Goal: Use online tool/utility: Use online tool/utility

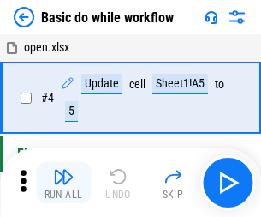
click at [63, 182] on img "button" at bounding box center [63, 176] width 21 height 21
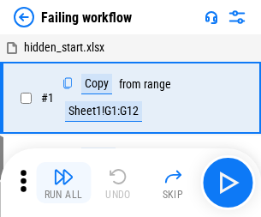
click at [63, 182] on img "button" at bounding box center [63, 176] width 21 height 21
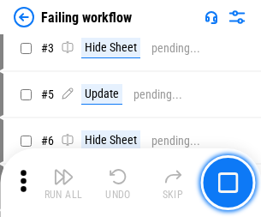
scroll to position [363, 0]
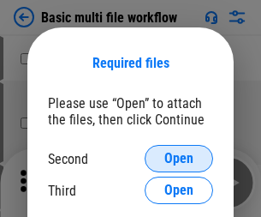
click at [179, 159] on span "Open" at bounding box center [179, 159] width 29 height 14
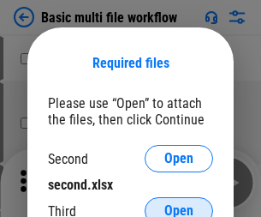
click at [179, 204] on span "Open" at bounding box center [179, 211] width 29 height 14
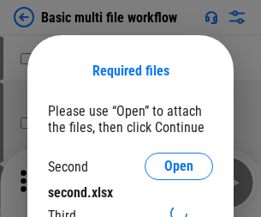
scroll to position [8, 0]
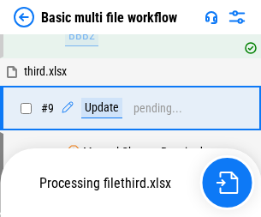
scroll to position [717, 0]
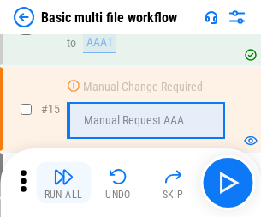
click at [63, 182] on img "button" at bounding box center [63, 176] width 21 height 21
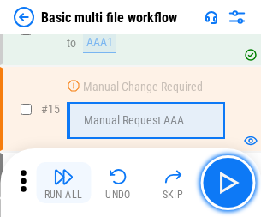
scroll to position [1140, 0]
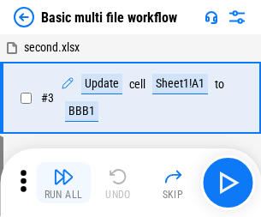
click at [63, 182] on img "button" at bounding box center [63, 176] width 21 height 21
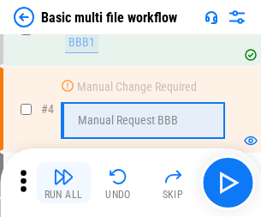
click at [63, 182] on img "button" at bounding box center [63, 176] width 21 height 21
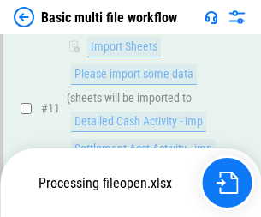
scroll to position [803, 0]
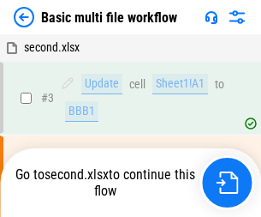
scroll to position [69, 0]
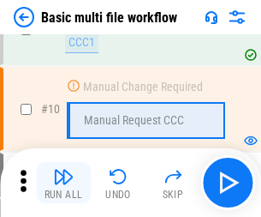
click at [63, 182] on img "button" at bounding box center [63, 176] width 21 height 21
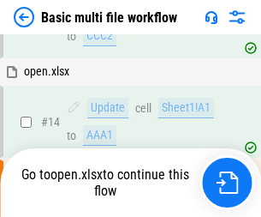
scroll to position [896, 0]
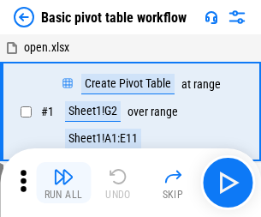
click at [63, 182] on img "button" at bounding box center [63, 176] width 21 height 21
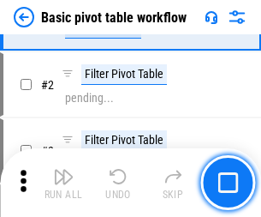
scroll to position [410, 0]
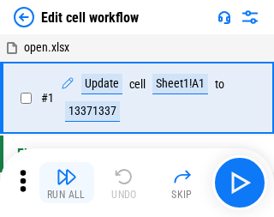
click at [63, 182] on img "button" at bounding box center [67, 176] width 21 height 21
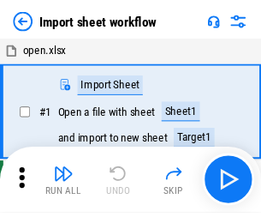
scroll to position [6, 0]
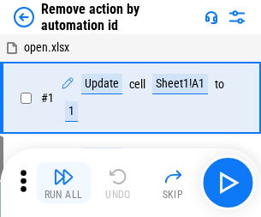
click at [63, 182] on img "button" at bounding box center [63, 176] width 21 height 21
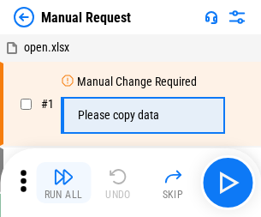
click at [63, 182] on img "button" at bounding box center [63, 176] width 21 height 21
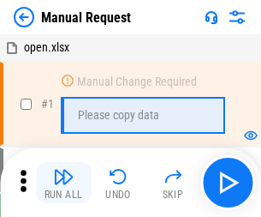
click at [63, 182] on img "button" at bounding box center [63, 176] width 21 height 21
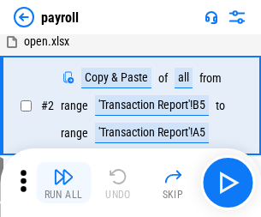
click at [63, 182] on img "button" at bounding box center [63, 176] width 21 height 21
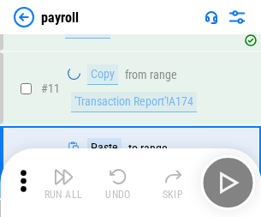
scroll to position [124, 0]
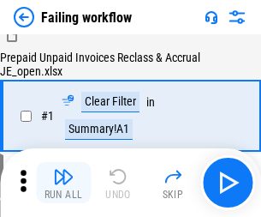
click at [63, 182] on img "button" at bounding box center [63, 176] width 21 height 21
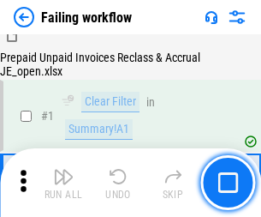
scroll to position [277, 0]
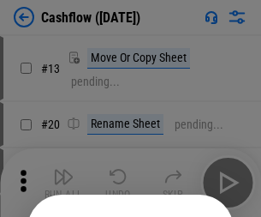
scroll to position [167, 0]
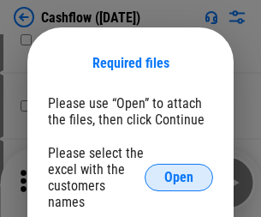
click at [179, 171] on span "Open" at bounding box center [179, 178] width 29 height 14
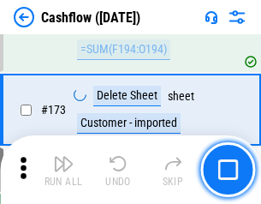
scroll to position [1814, 0]
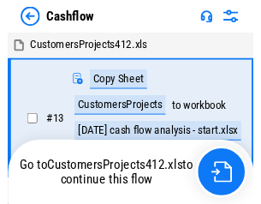
scroll to position [20, 0]
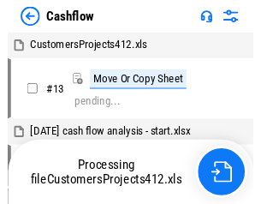
scroll to position [20, 0]
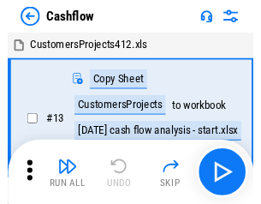
scroll to position [20, 0]
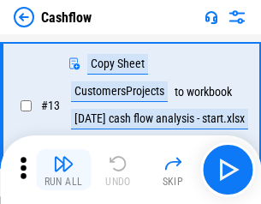
click at [63, 170] on img "button" at bounding box center [63, 163] width 21 height 21
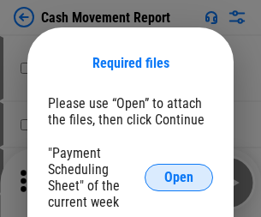
click at [179, 177] on span "Open" at bounding box center [179, 178] width 29 height 14
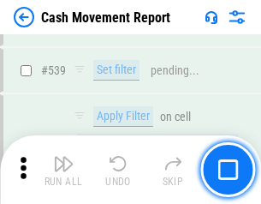
scroll to position [7605, 0]
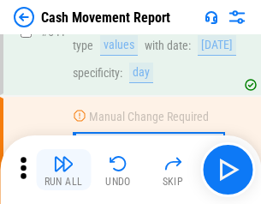
click at [63, 170] on img "button" at bounding box center [63, 163] width 21 height 21
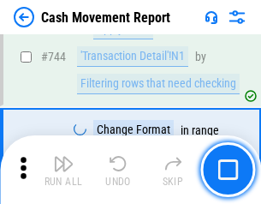
scroll to position [9126, 0]
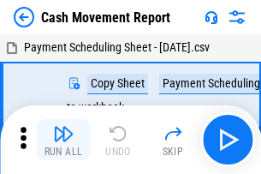
click at [63, 127] on img "button" at bounding box center [63, 133] width 21 height 21
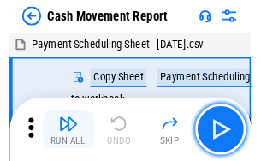
scroll to position [31, 0]
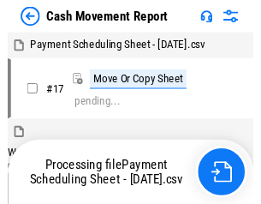
scroll to position [9, 0]
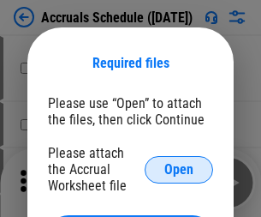
click at [179, 169] on span "Open" at bounding box center [179, 170] width 29 height 14
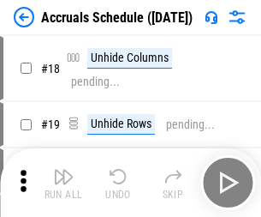
click at [63, 182] on img "button" at bounding box center [63, 176] width 21 height 21
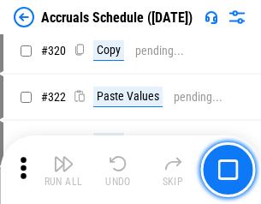
scroll to position [3187, 0]
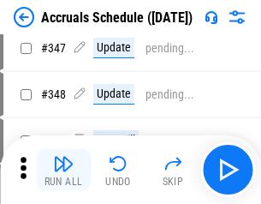
click at [63, 170] on img "button" at bounding box center [63, 163] width 21 height 21
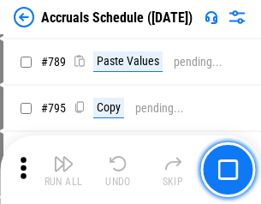
scroll to position [7198, 0]
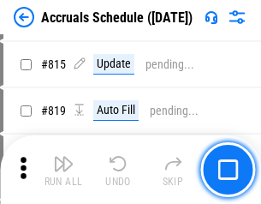
click at [63, 170] on img "button" at bounding box center [63, 163] width 21 height 21
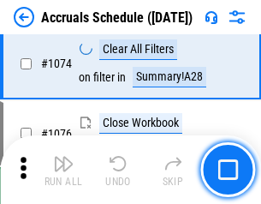
scroll to position [10263, 0]
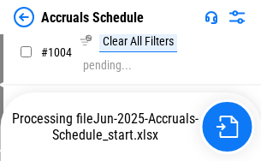
scroll to position [8729, 0]
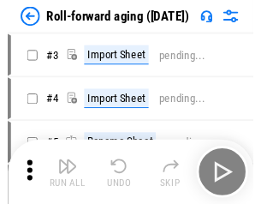
scroll to position [3, 0]
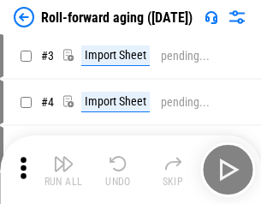
click at [63, 170] on img "button" at bounding box center [63, 163] width 21 height 21
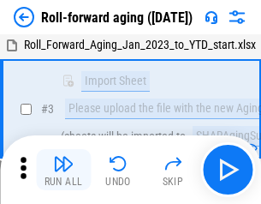
click at [63, 170] on img "button" at bounding box center [63, 163] width 21 height 21
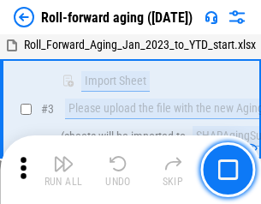
scroll to position [111, 0]
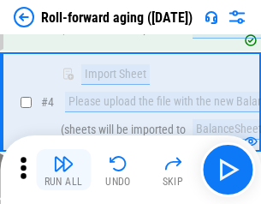
click at [63, 170] on img "button" at bounding box center [63, 163] width 21 height 21
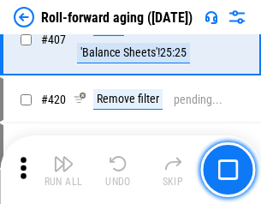
scroll to position [5942, 0]
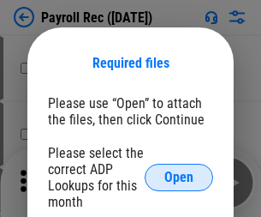
click at [179, 177] on span "Open" at bounding box center [179, 178] width 29 height 14
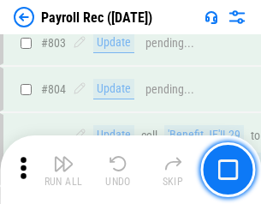
scroll to position [10886, 0]
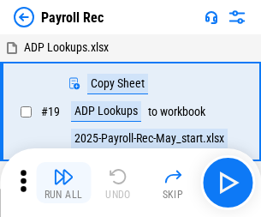
click at [63, 182] on img "button" at bounding box center [63, 176] width 21 height 21
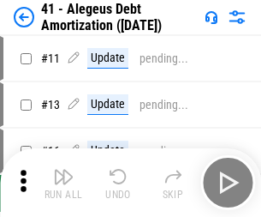
click at [63, 182] on img "button" at bounding box center [63, 176] width 21 height 21
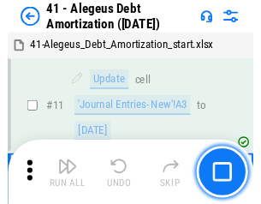
scroll to position [212, 0]
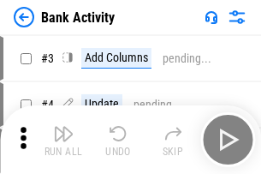
click at [63, 140] on img "button" at bounding box center [63, 133] width 21 height 21
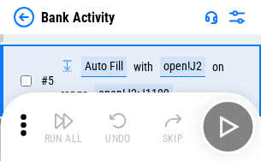
scroll to position [91, 0]
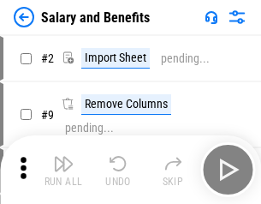
scroll to position [23, 0]
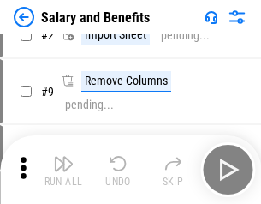
click at [63, 170] on img "button" at bounding box center [63, 163] width 21 height 21
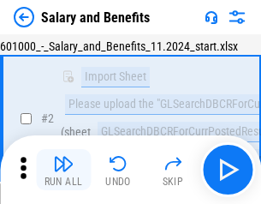
click at [63, 170] on img "button" at bounding box center [63, 163] width 21 height 21
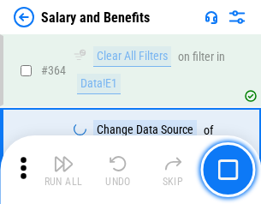
scroll to position [8069, 0]
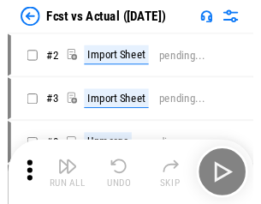
scroll to position [22, 0]
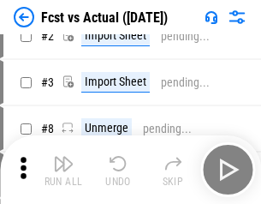
click at [63, 170] on img "button" at bounding box center [63, 163] width 21 height 21
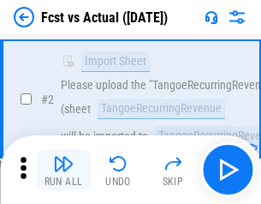
click at [63, 170] on img "button" at bounding box center [63, 163] width 21 height 21
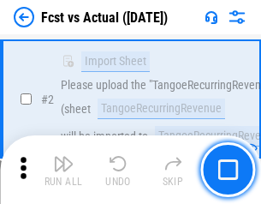
scroll to position [160, 0]
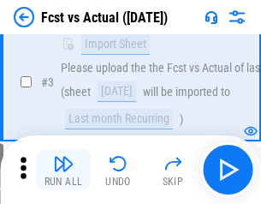
click at [63, 170] on img "button" at bounding box center [63, 163] width 21 height 21
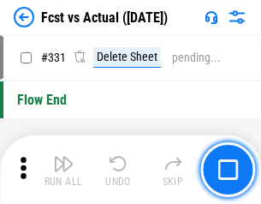
scroll to position [8202, 0]
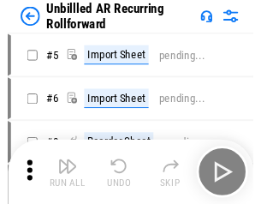
scroll to position [37, 0]
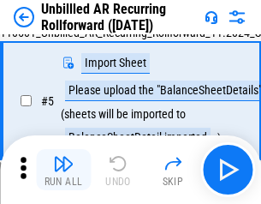
click at [63, 170] on img "button" at bounding box center [63, 163] width 21 height 21
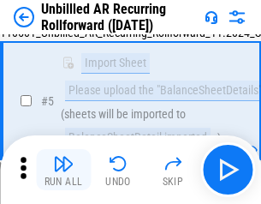
click at [63, 170] on img "button" at bounding box center [63, 163] width 21 height 21
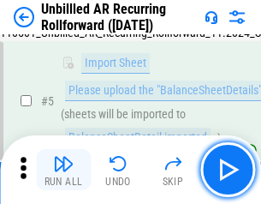
scroll to position [161, 0]
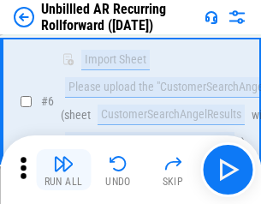
click at [63, 170] on img "button" at bounding box center [63, 163] width 21 height 21
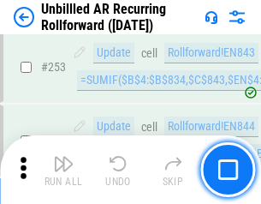
scroll to position [5820, 0]
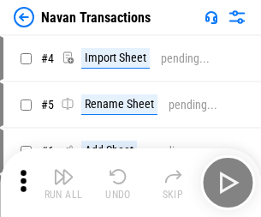
click at [63, 170] on img "button" at bounding box center [63, 176] width 21 height 21
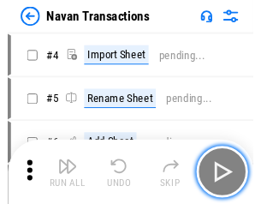
scroll to position [27, 0]
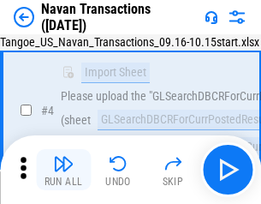
click at [63, 170] on img "button" at bounding box center [63, 163] width 21 height 21
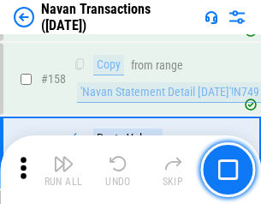
scroll to position [5555, 0]
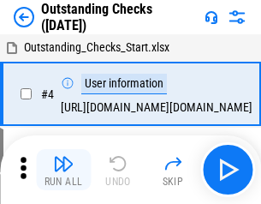
click at [63, 170] on img "button" at bounding box center [63, 163] width 21 height 21
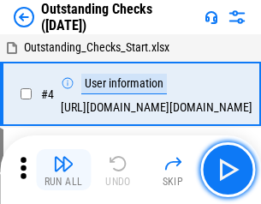
scroll to position [72, 0]
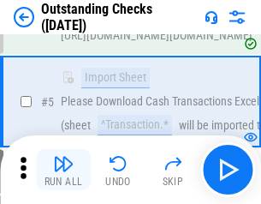
click at [63, 170] on img "button" at bounding box center [63, 163] width 21 height 21
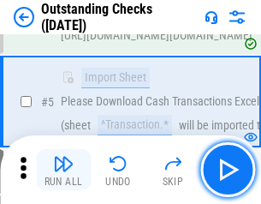
scroll to position [179, 0]
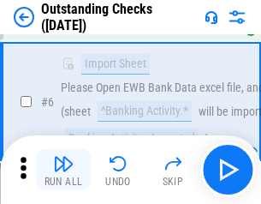
click at [63, 170] on img "button" at bounding box center [63, 163] width 21 height 21
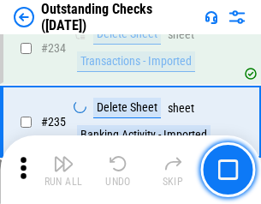
scroll to position [5203, 0]
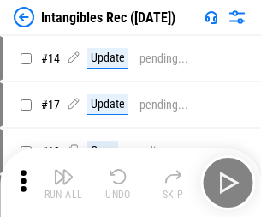
click at [63, 182] on img "button" at bounding box center [63, 176] width 21 height 21
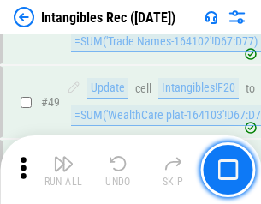
scroll to position [667, 0]
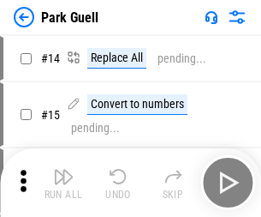
click at [63, 170] on img "button" at bounding box center [63, 176] width 21 height 21
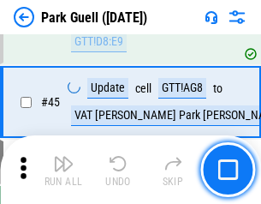
scroll to position [2143, 0]
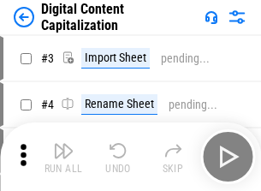
click at [63, 144] on img "button" at bounding box center [63, 151] width 21 height 21
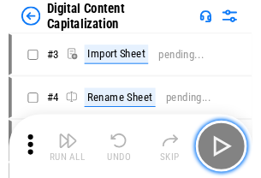
scroll to position [50, 0]
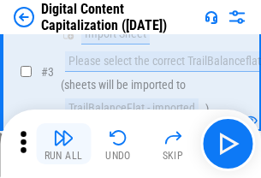
click at [63, 144] on img "button" at bounding box center [63, 138] width 21 height 21
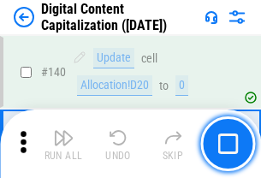
scroll to position [1817, 0]
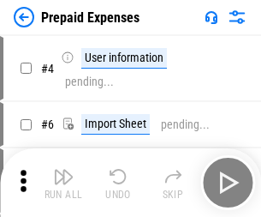
click at [63, 170] on img "button" at bounding box center [63, 176] width 21 height 21
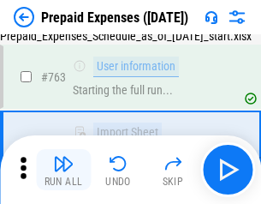
click at [63, 170] on img "button" at bounding box center [63, 163] width 21 height 21
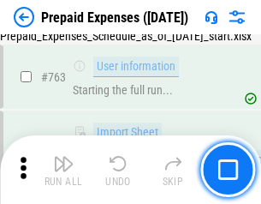
scroll to position [4850, 0]
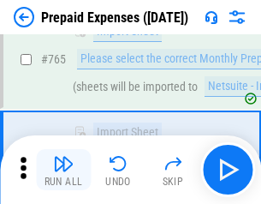
click at [63, 170] on img "button" at bounding box center [63, 163] width 21 height 21
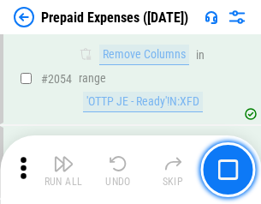
scroll to position [17911, 0]
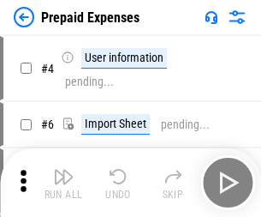
click at [63, 182] on img "button" at bounding box center [63, 176] width 21 height 21
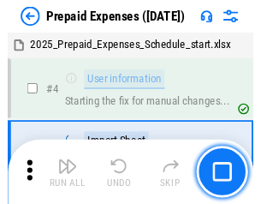
scroll to position [75, 0]
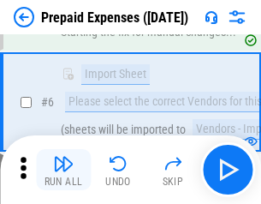
click at [63, 170] on img "button" at bounding box center [63, 163] width 21 height 21
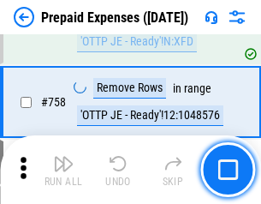
scroll to position [6105, 0]
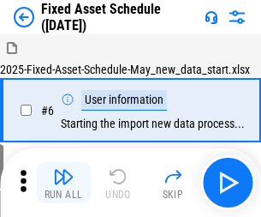
click at [63, 182] on img "button" at bounding box center [63, 176] width 21 height 21
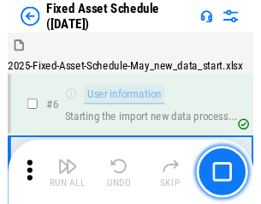
scroll to position [93, 0]
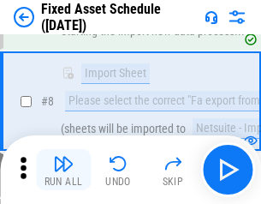
click at [63, 170] on img "button" at bounding box center [63, 163] width 21 height 21
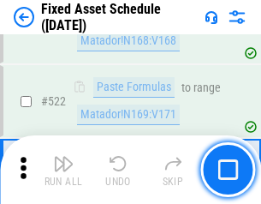
scroll to position [5956, 0]
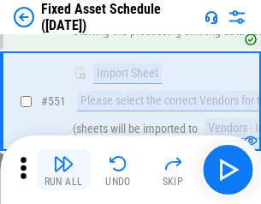
click at [63, 170] on img "button" at bounding box center [63, 163] width 21 height 21
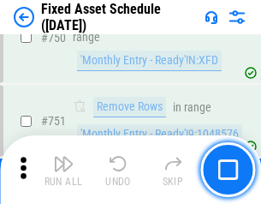
scroll to position [8354, 0]
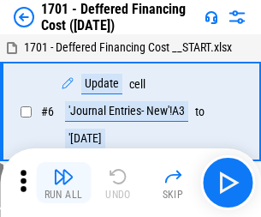
click at [63, 182] on img "button" at bounding box center [63, 176] width 21 height 21
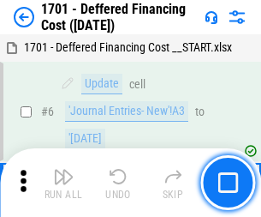
scroll to position [206, 0]
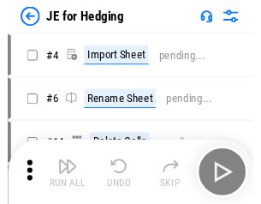
scroll to position [3, 0]
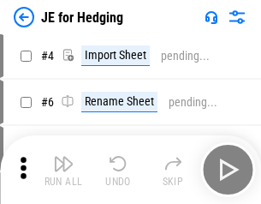
click at [63, 170] on img "button" at bounding box center [63, 163] width 21 height 21
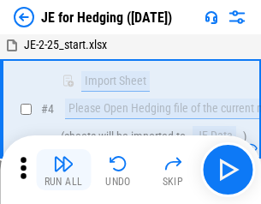
click at [63, 170] on img "button" at bounding box center [63, 163] width 21 height 21
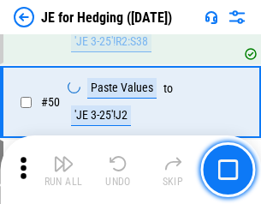
scroll to position [1110, 0]
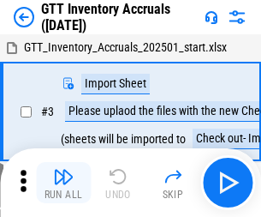
click at [63, 170] on img "button" at bounding box center [63, 176] width 21 height 21
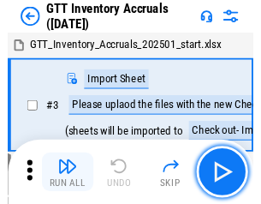
scroll to position [3, 0]
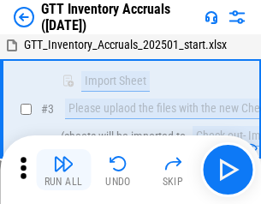
click at [63, 170] on img "button" at bounding box center [63, 163] width 21 height 21
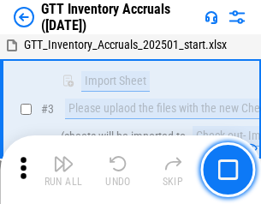
scroll to position [111, 0]
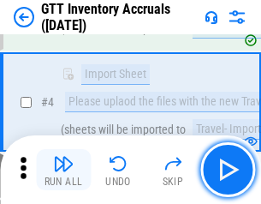
click at [63, 170] on img "button" at bounding box center [63, 163] width 21 height 21
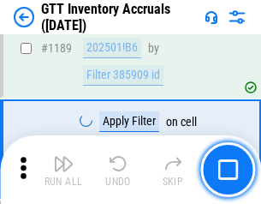
scroll to position [13992, 0]
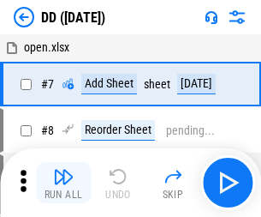
click at [63, 182] on img "button" at bounding box center [63, 176] width 21 height 21
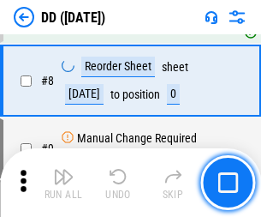
scroll to position [165, 0]
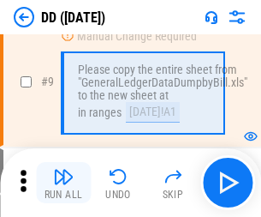
click at [63, 182] on img "button" at bounding box center [63, 176] width 21 height 21
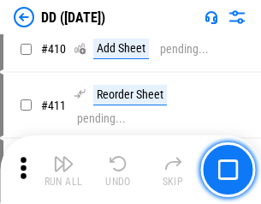
scroll to position [7667, 0]
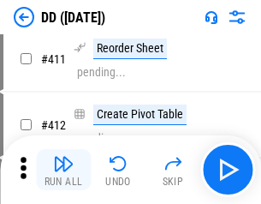
click at [63, 170] on img "button" at bounding box center [63, 163] width 21 height 21
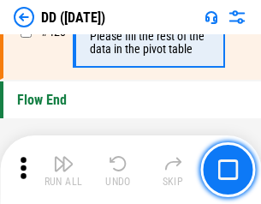
scroll to position [8201, 0]
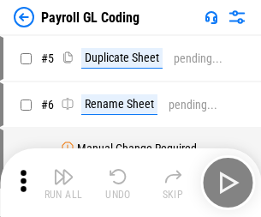
click at [63, 182] on img "button" at bounding box center [63, 176] width 21 height 21
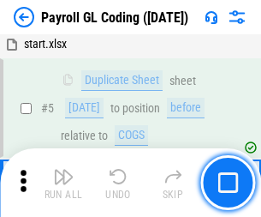
scroll to position [206, 0]
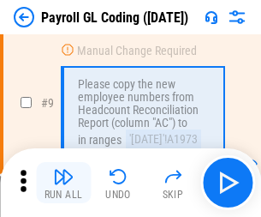
click at [63, 182] on img "button" at bounding box center [63, 176] width 21 height 21
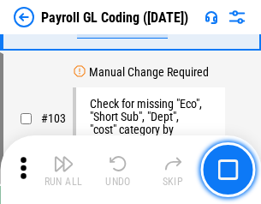
scroll to position [4020, 0]
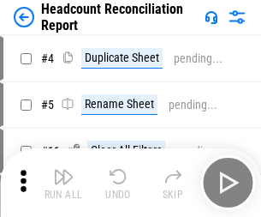
click at [63, 182] on img "button" at bounding box center [63, 176] width 21 height 21
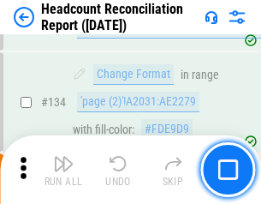
scroll to position [2060, 0]
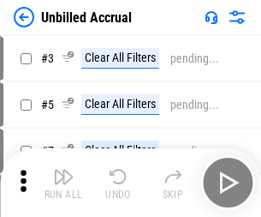
click at [63, 182] on img "button" at bounding box center [63, 176] width 21 height 21
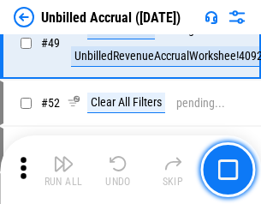
scroll to position [1554, 0]
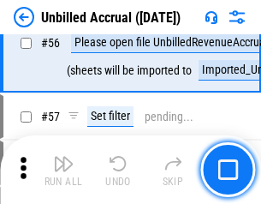
click at [63, 170] on img "button" at bounding box center [63, 163] width 21 height 21
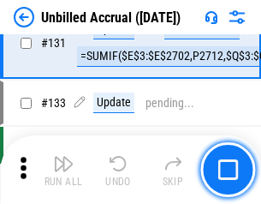
scroll to position [5104, 0]
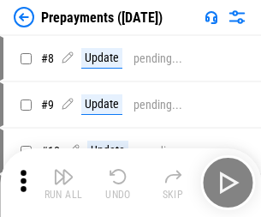
click at [63, 182] on img "button" at bounding box center [63, 176] width 21 height 21
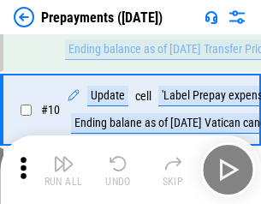
scroll to position [107, 0]
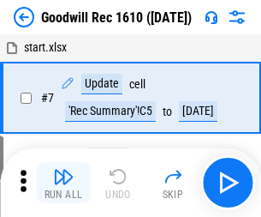
click at [63, 182] on img "button" at bounding box center [63, 176] width 21 height 21
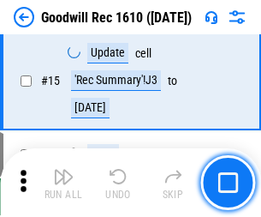
scroll to position [293, 0]
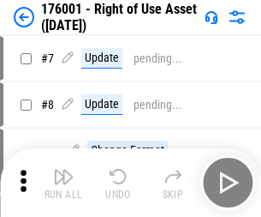
click at [63, 182] on img "button" at bounding box center [63, 176] width 21 height 21
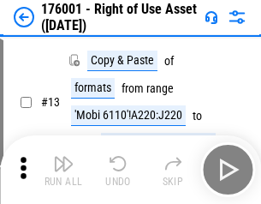
scroll to position [111, 0]
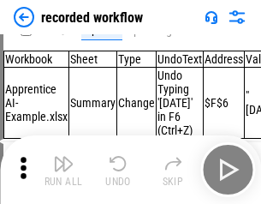
click at [63, 170] on img "button" at bounding box center [63, 163] width 21 height 21
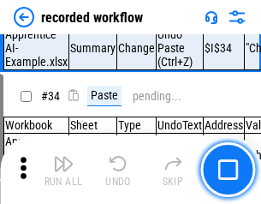
scroll to position [5356, 0]
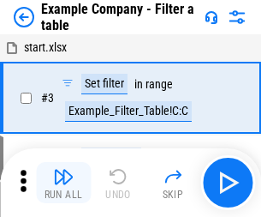
click at [63, 182] on img "button" at bounding box center [63, 176] width 21 height 21
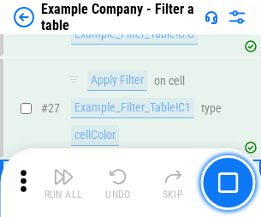
scroll to position [1568, 0]
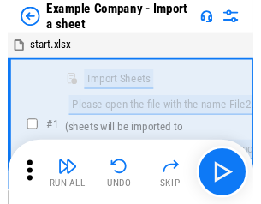
scroll to position [27, 0]
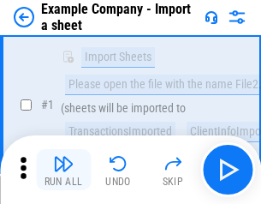
click at [63, 170] on img "button" at bounding box center [63, 163] width 21 height 21
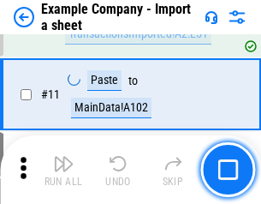
scroll to position [379, 0]
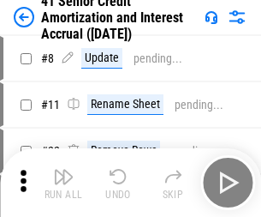
click at [63, 170] on img "button" at bounding box center [63, 176] width 21 height 21
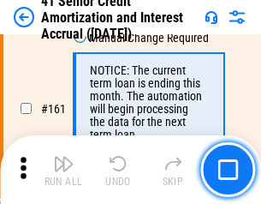
click at [63, 170] on img "button" at bounding box center [63, 163] width 21 height 21
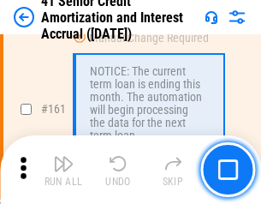
scroll to position [1833, 0]
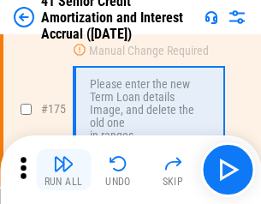
click at [63, 170] on img "button" at bounding box center [63, 163] width 21 height 21
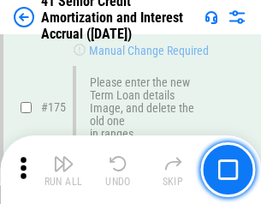
scroll to position [2007, 0]
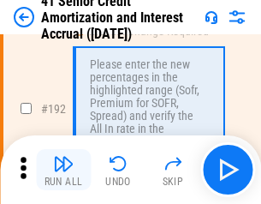
click at [63, 170] on img "button" at bounding box center [63, 163] width 21 height 21
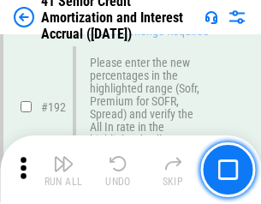
scroll to position [2187, 0]
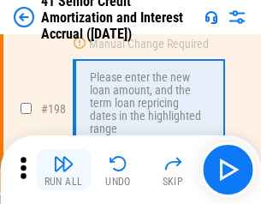
click at [63, 170] on img "button" at bounding box center [63, 163] width 21 height 21
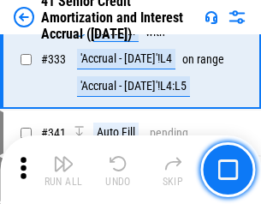
scroll to position [4377, 0]
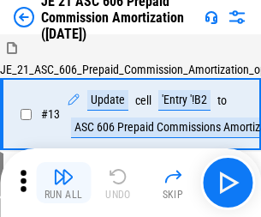
click at [63, 170] on img "button" at bounding box center [63, 176] width 21 height 21
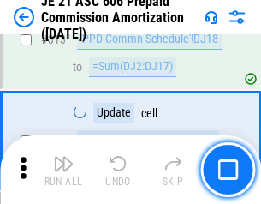
scroll to position [3199, 0]
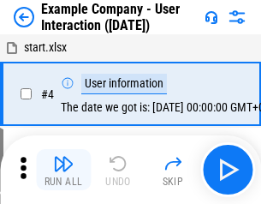
click at [63, 170] on img "button" at bounding box center [63, 163] width 21 height 21
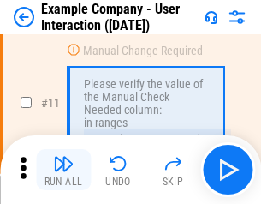
click at [63, 170] on img "button" at bounding box center [63, 163] width 21 height 21
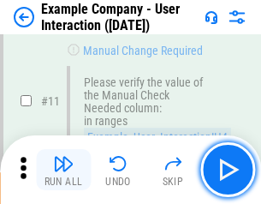
scroll to position [371, 0]
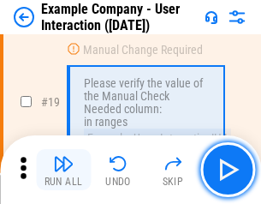
click at [63, 170] on img "button" at bounding box center [63, 163] width 21 height 21
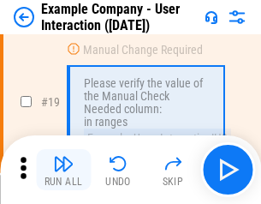
click at [63, 170] on img "button" at bounding box center [63, 163] width 21 height 21
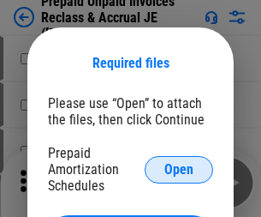
click at [179, 169] on span "Open" at bounding box center [179, 170] width 29 height 14
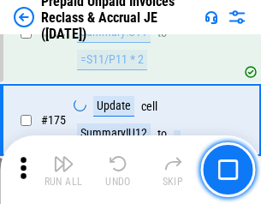
scroll to position [2313, 0]
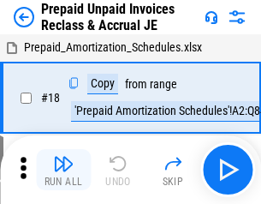
click at [63, 170] on img "button" at bounding box center [63, 163] width 21 height 21
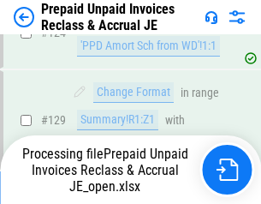
scroll to position [1242, 0]
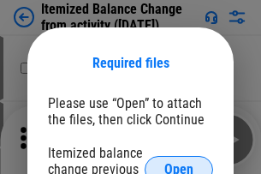
click at [179, 163] on span "Open" at bounding box center [179, 170] width 29 height 14
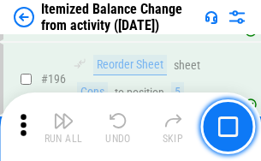
scroll to position [3298, 0]
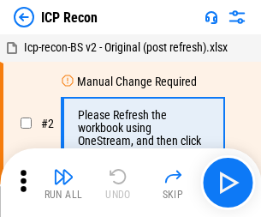
scroll to position [8, 0]
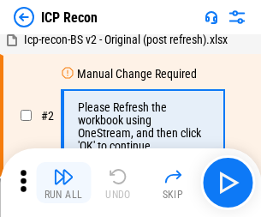
click at [63, 182] on img "button" at bounding box center [63, 176] width 21 height 21
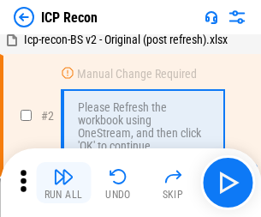
click at [63, 182] on img "button" at bounding box center [63, 176] width 21 height 21
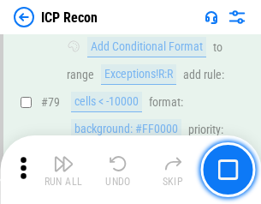
scroll to position [1679, 0]
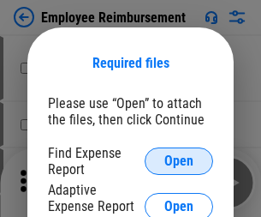
click at [179, 161] on span "Open" at bounding box center [179, 161] width 29 height 14
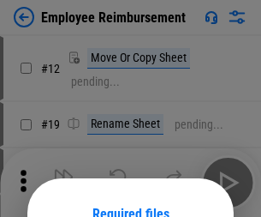
scroll to position [151, 0]
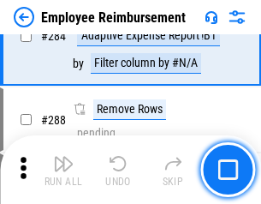
scroll to position [4657, 0]
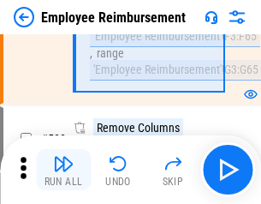
click at [63, 170] on img "button" at bounding box center [63, 163] width 21 height 21
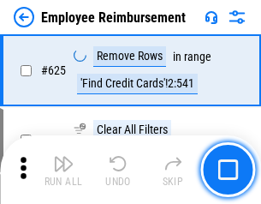
scroll to position [10259, 0]
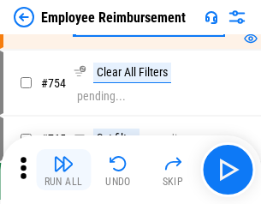
click at [63, 170] on img "button" at bounding box center [63, 163] width 21 height 21
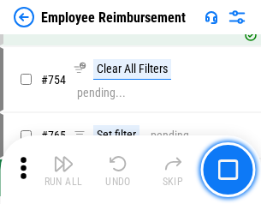
scroll to position [12022, 0]
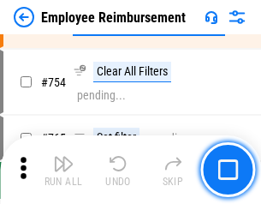
click at [63, 170] on img "button" at bounding box center [63, 163] width 21 height 21
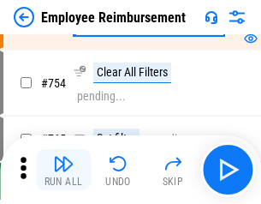
click at [63, 170] on img "button" at bounding box center [63, 163] width 21 height 21
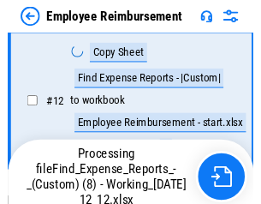
scroll to position [349, 0]
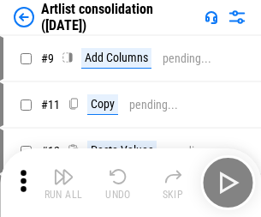
click at [63, 182] on img "button" at bounding box center [63, 176] width 21 height 21
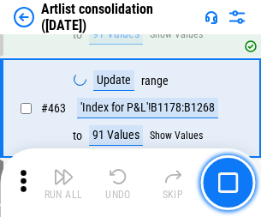
scroll to position [7503, 0]
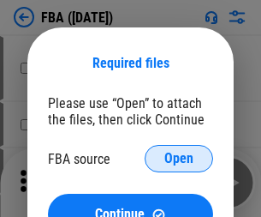
click at [179, 159] on span "Open" at bounding box center [179, 159] width 29 height 14
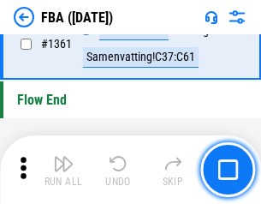
scroll to position [18402, 0]
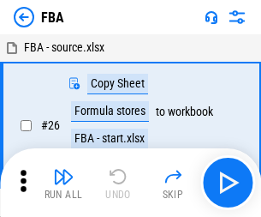
scroll to position [17, 0]
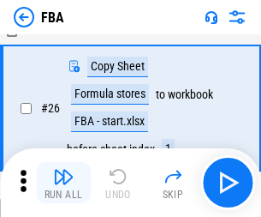
click at [63, 182] on img "button" at bounding box center [63, 176] width 21 height 21
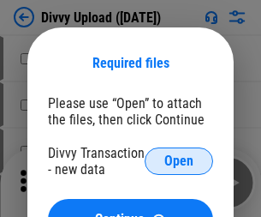
click at [179, 161] on span "Open" at bounding box center [179, 161] width 29 height 14
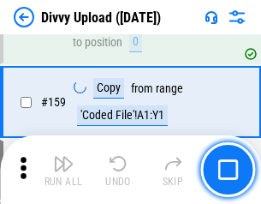
scroll to position [1774, 0]
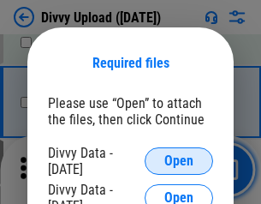
click at [179, 161] on span "Open" at bounding box center [179, 161] width 29 height 14
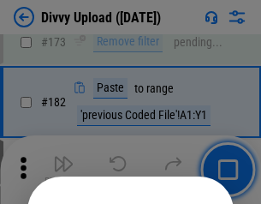
scroll to position [1923, 0]
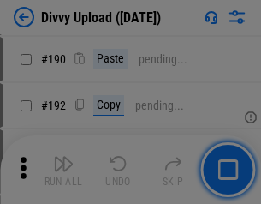
scroll to position [2163, 0]
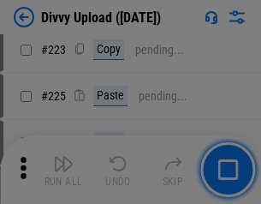
scroll to position [3419, 0]
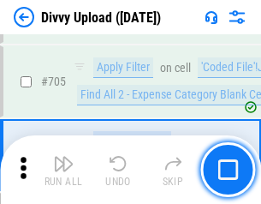
scroll to position [11722, 0]
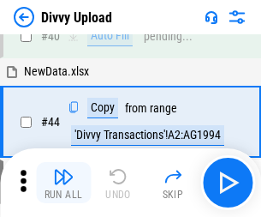
click at [63, 182] on img "button" at bounding box center [63, 176] width 21 height 21
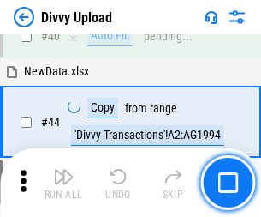
scroll to position [188, 0]
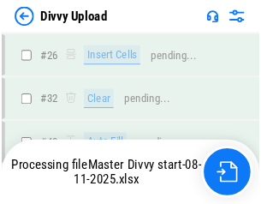
scroll to position [1774, 0]
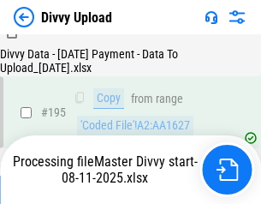
scroll to position [2395, 0]
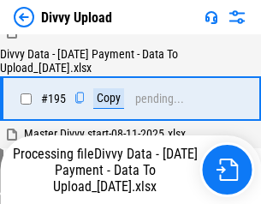
scroll to position [2395, 0]
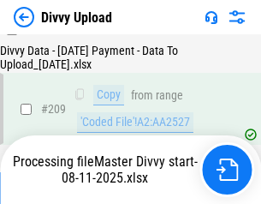
scroll to position [3150, 0]
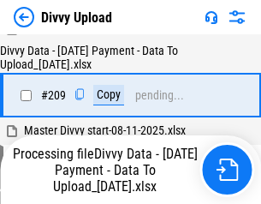
scroll to position [3150, 0]
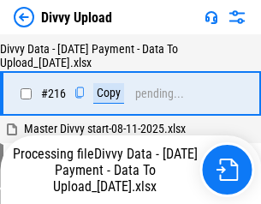
scroll to position [3528, 0]
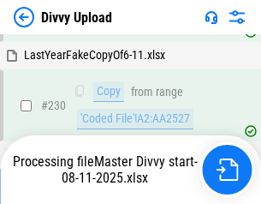
scroll to position [4252, 0]
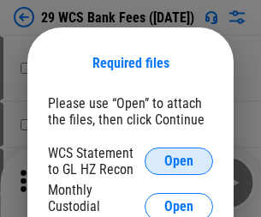
click at [179, 161] on span "Open" at bounding box center [179, 161] width 29 height 14
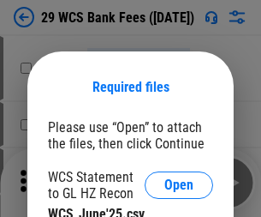
scroll to position [24, 0]
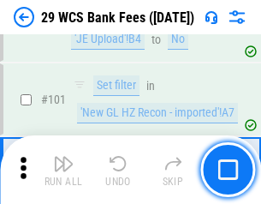
scroll to position [1670, 0]
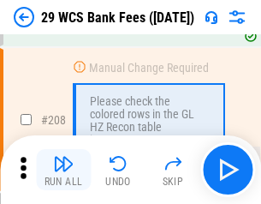
click at [63, 170] on img "button" at bounding box center [63, 163] width 21 height 21
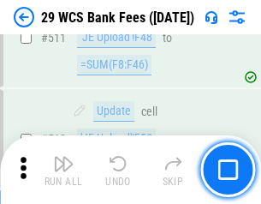
scroll to position [8621, 0]
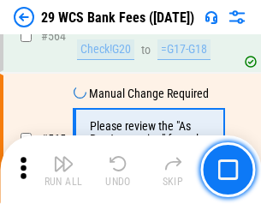
click at [63, 170] on img "button" at bounding box center [63, 163] width 21 height 21
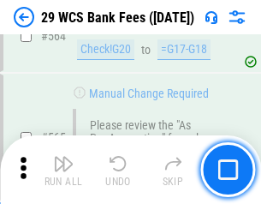
scroll to position [9267, 0]
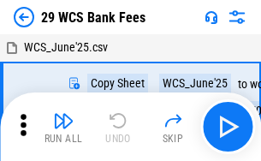
scroll to position [31, 0]
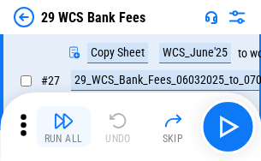
click at [63, 127] on img "button" at bounding box center [63, 121] width 21 height 21
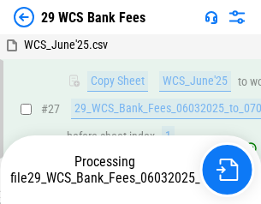
scroll to position [342, 0]
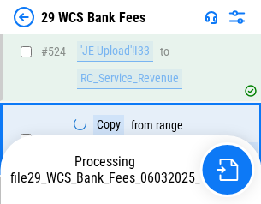
scroll to position [9148, 0]
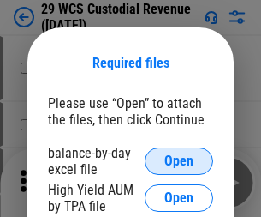
click at [179, 161] on span "Open" at bounding box center [179, 161] width 29 height 14
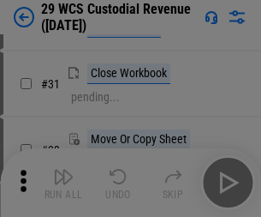
scroll to position [368, 0]
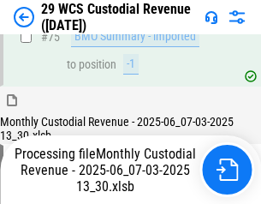
scroll to position [1790, 0]
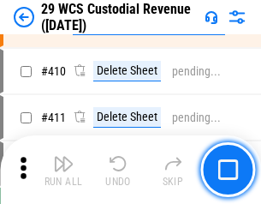
click at [63, 170] on img "button" at bounding box center [63, 163] width 21 height 21
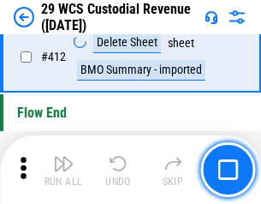
scroll to position [8183, 0]
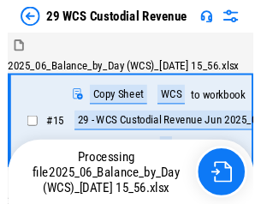
scroll to position [41, 0]
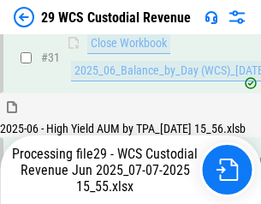
scroll to position [880, 0]
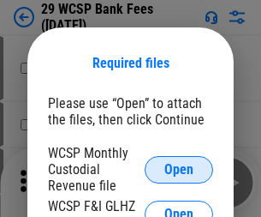
click at [179, 169] on span "Open" at bounding box center [179, 170] width 29 height 14
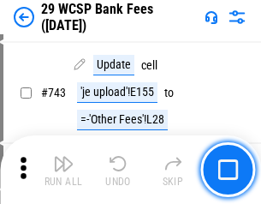
scroll to position [8635, 0]
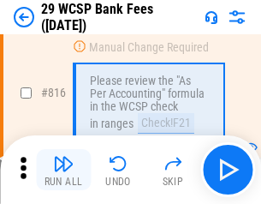
click at [63, 170] on img "button" at bounding box center [63, 163] width 21 height 21
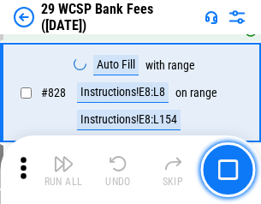
scroll to position [10872, 0]
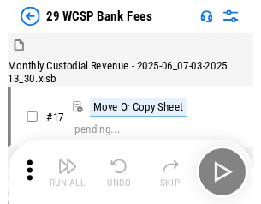
scroll to position [41, 0]
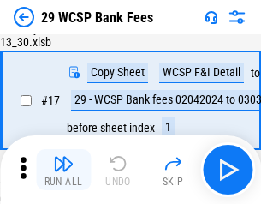
click at [63, 170] on img "button" at bounding box center [63, 163] width 21 height 21
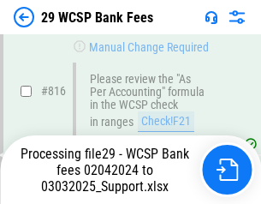
scroll to position [10448, 0]
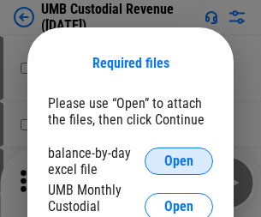
click at [179, 161] on span "Open" at bounding box center [179, 161] width 29 height 14
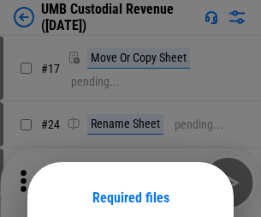
scroll to position [135, 0]
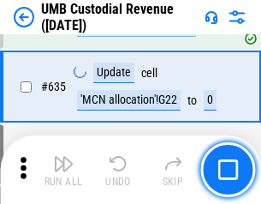
scroll to position [8967, 0]
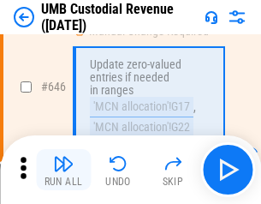
click at [63, 170] on img "button" at bounding box center [63, 163] width 21 height 21
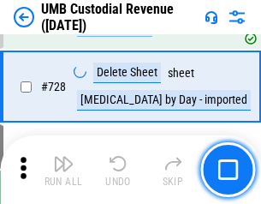
scroll to position [10570, 0]
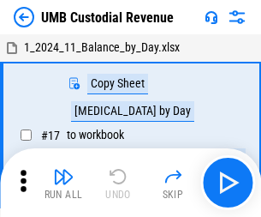
scroll to position [13, 0]
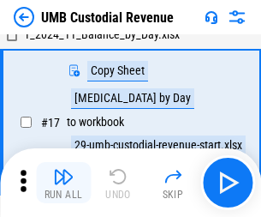
click at [63, 182] on img "button" at bounding box center [63, 176] width 21 height 21
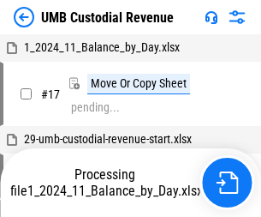
scroll to position [13, 0]
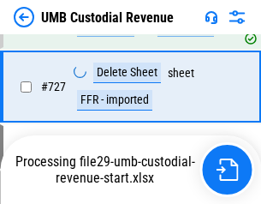
scroll to position [10531, 0]
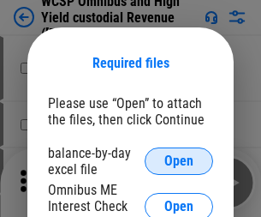
click at [179, 161] on span "Open" at bounding box center [179, 161] width 29 height 14
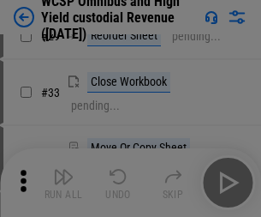
scroll to position [392, 0]
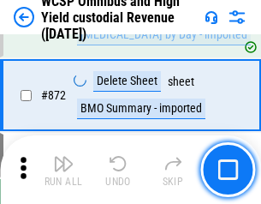
scroll to position [14502, 0]
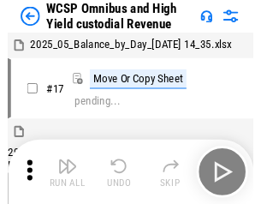
scroll to position [9, 0]
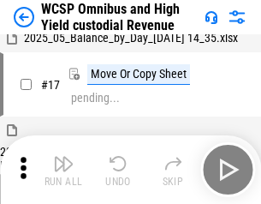
click at [63, 170] on img "button" at bounding box center [63, 163] width 21 height 21
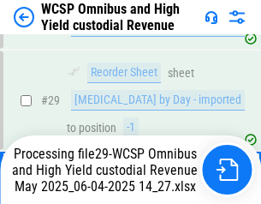
scroll to position [356, 0]
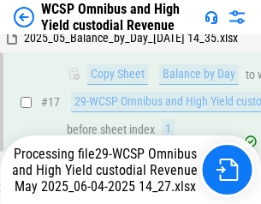
scroll to position [356, 0]
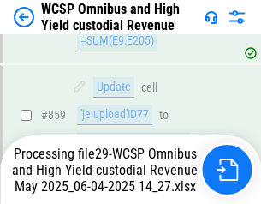
scroll to position [14389, 0]
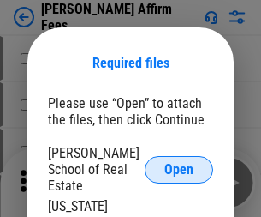
click at [179, 163] on span "Open" at bounding box center [179, 170] width 29 height 14
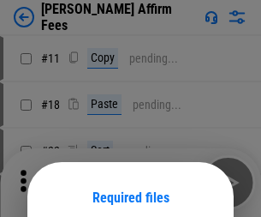
scroll to position [135, 0]
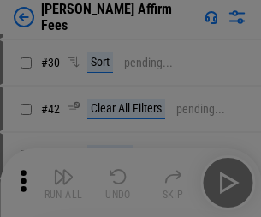
scroll to position [349, 0]
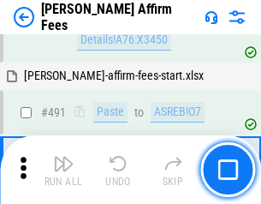
scroll to position [4659, 0]
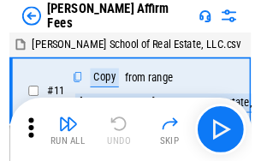
scroll to position [17, 0]
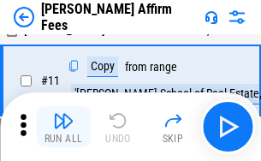
click at [63, 127] on img "button" at bounding box center [63, 121] width 21 height 21
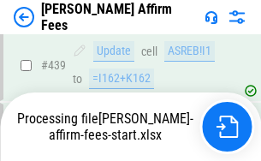
scroll to position [4494, 0]
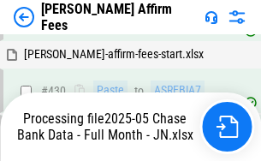
scroll to position [4520, 0]
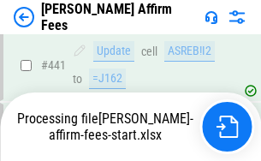
scroll to position [4494, 0]
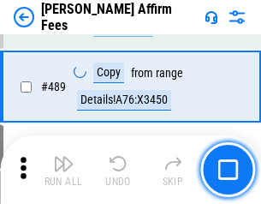
scroll to position [4472, 0]
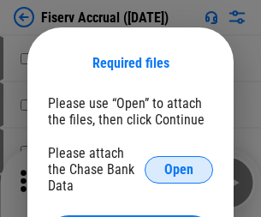
click at [179, 163] on span "Open" at bounding box center [179, 170] width 29 height 14
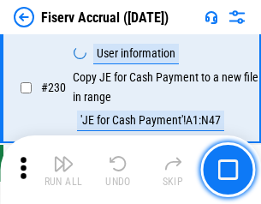
scroll to position [5429, 0]
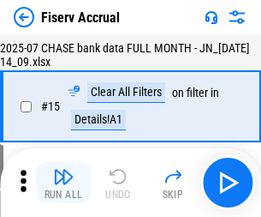
click at [63, 182] on img "button" at bounding box center [63, 176] width 21 height 21
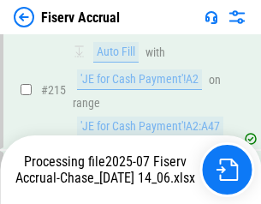
scroll to position [5200, 0]
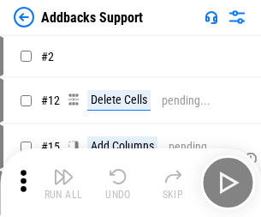
click at [63, 170] on img "button" at bounding box center [63, 176] width 21 height 21
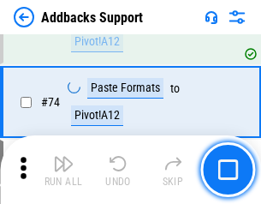
scroll to position [1247, 0]
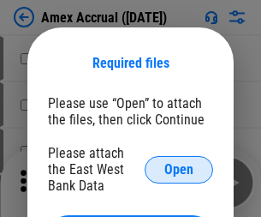
click at [179, 169] on span "Open" at bounding box center [179, 170] width 29 height 14
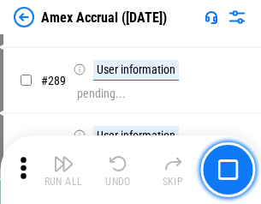
scroll to position [4692, 0]
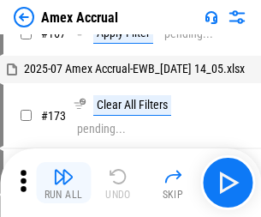
click at [63, 182] on img "button" at bounding box center [63, 176] width 21 height 21
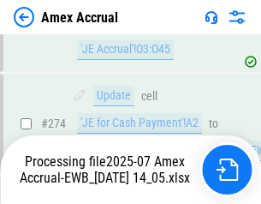
scroll to position [5214, 0]
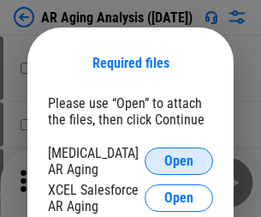
click at [179, 159] on span "Open" at bounding box center [179, 161] width 29 height 14
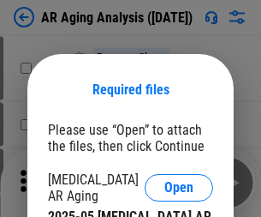
scroll to position [27, 0]
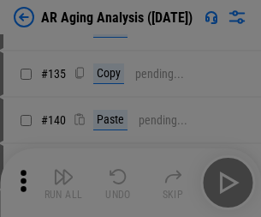
scroll to position [516, 0]
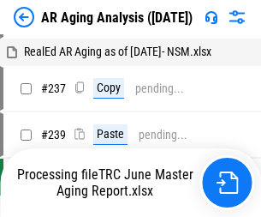
scroll to position [17, 0]
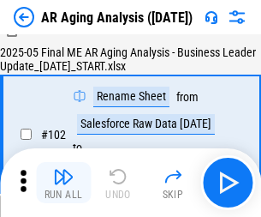
click at [63, 182] on img "button" at bounding box center [63, 176] width 21 height 21
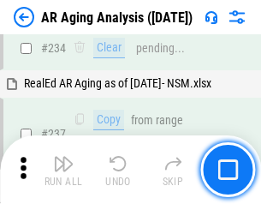
scroll to position [2656, 0]
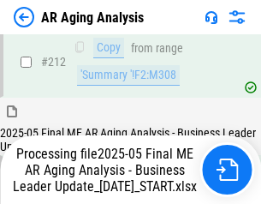
scroll to position [2636, 0]
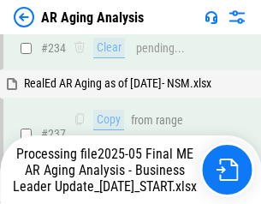
scroll to position [2707, 0]
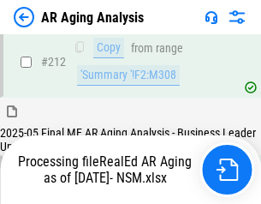
scroll to position [2563, 0]
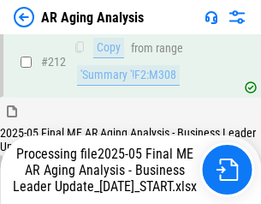
scroll to position [2636, 0]
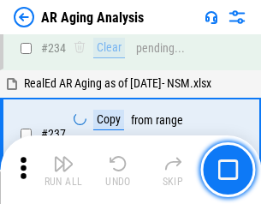
scroll to position [2636, 0]
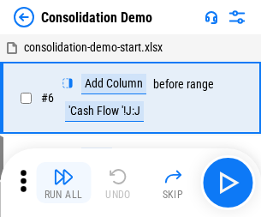
click at [63, 182] on img "button" at bounding box center [63, 176] width 21 height 21
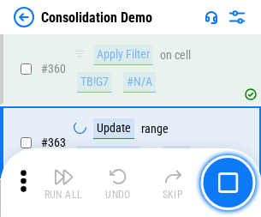
scroll to position [5743, 0]
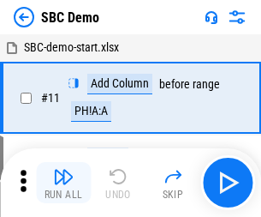
click at [63, 182] on img "button" at bounding box center [63, 176] width 21 height 21
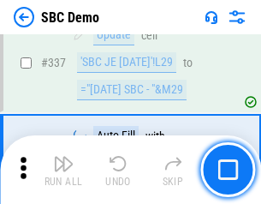
scroll to position [4508, 0]
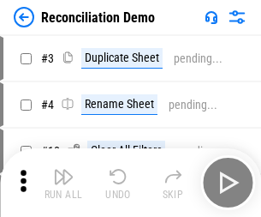
click at [63, 182] on img "button" at bounding box center [63, 176] width 21 height 21
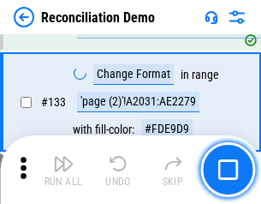
scroll to position [2035, 0]
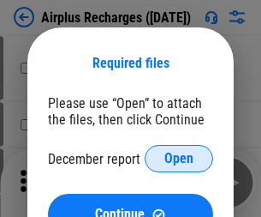
click at [179, 159] on span "Open" at bounding box center [179, 159] width 29 height 14
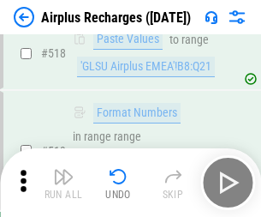
scroll to position [7373, 0]
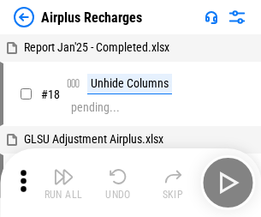
click at [63, 182] on img "button" at bounding box center [63, 176] width 21 height 21
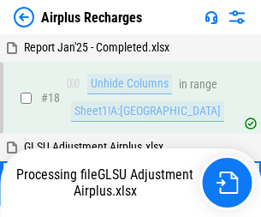
scroll to position [75, 0]
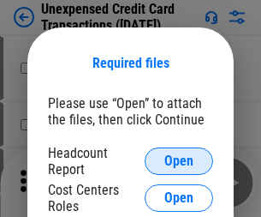
click at [179, 161] on span "Open" at bounding box center [179, 161] width 29 height 14
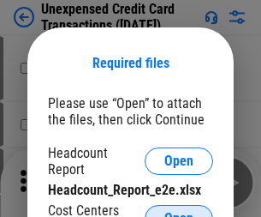
click at [179, 212] on span "Open" at bounding box center [179, 219] width 29 height 14
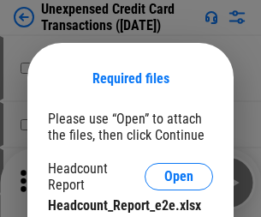
scroll to position [15, 0]
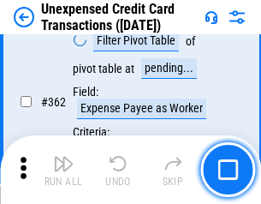
scroll to position [4406, 0]
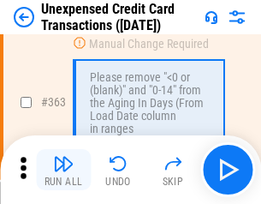
click at [63, 170] on img "button" at bounding box center [63, 163] width 21 height 21
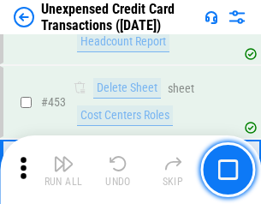
scroll to position [5844, 0]
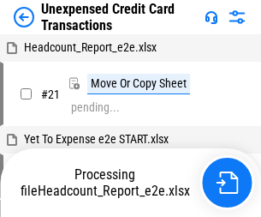
scroll to position [27, 0]
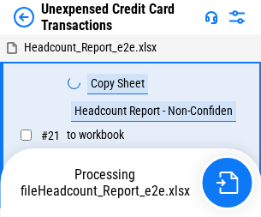
scroll to position [27, 0]
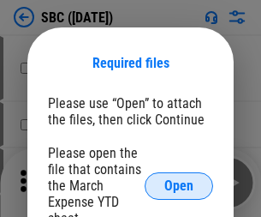
click at [179, 185] on span "Open" at bounding box center [179, 186] width 29 height 14
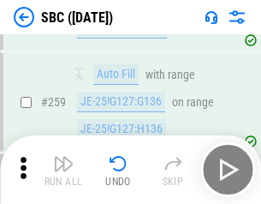
scroll to position [3348, 0]
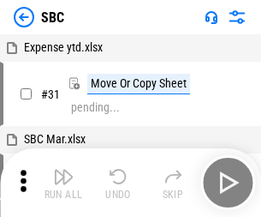
scroll to position [17, 0]
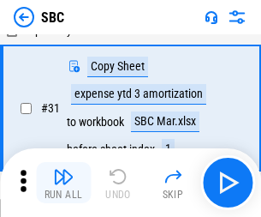
click at [63, 182] on img "button" at bounding box center [63, 176] width 21 height 21
